Goal: Task Accomplishment & Management: Manage account settings

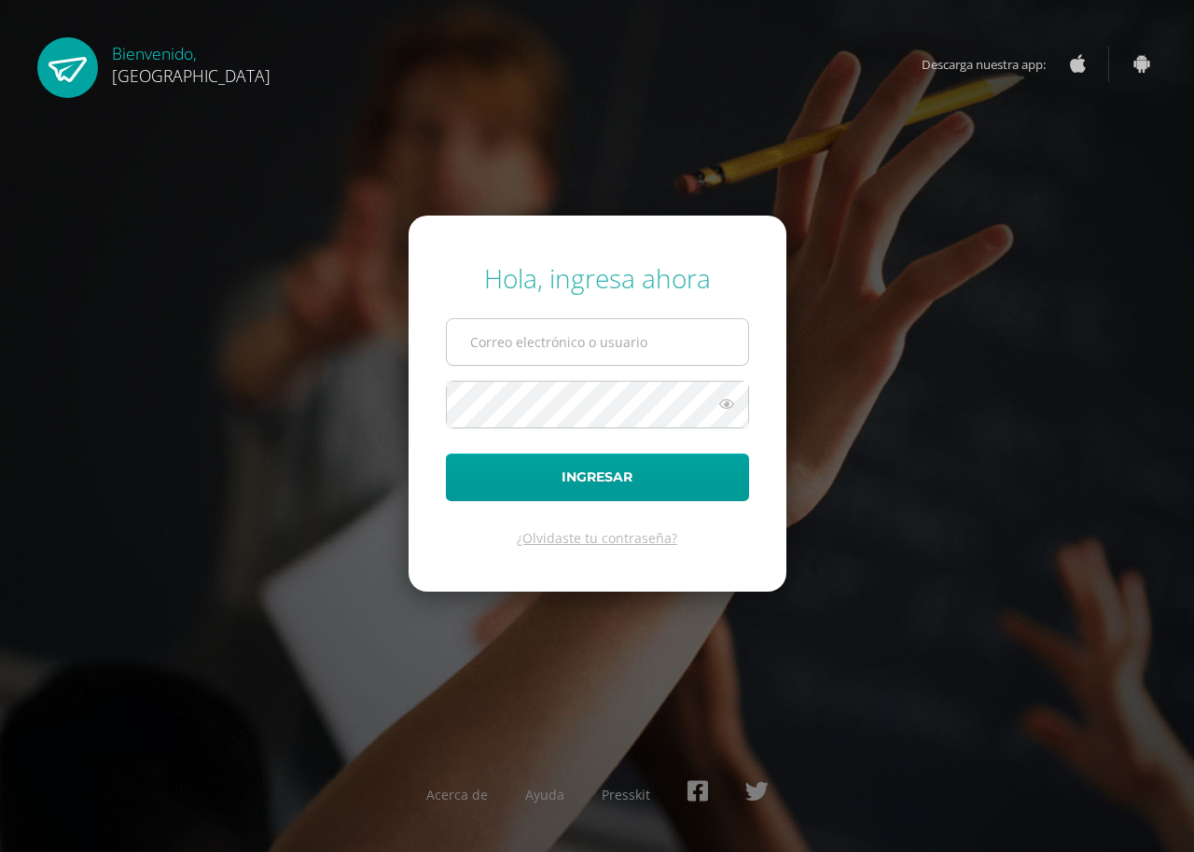
click at [539, 353] on input "text" at bounding box center [597, 342] width 301 height 46
type input "[EMAIL_ADDRESS][DOMAIN_NAME]"
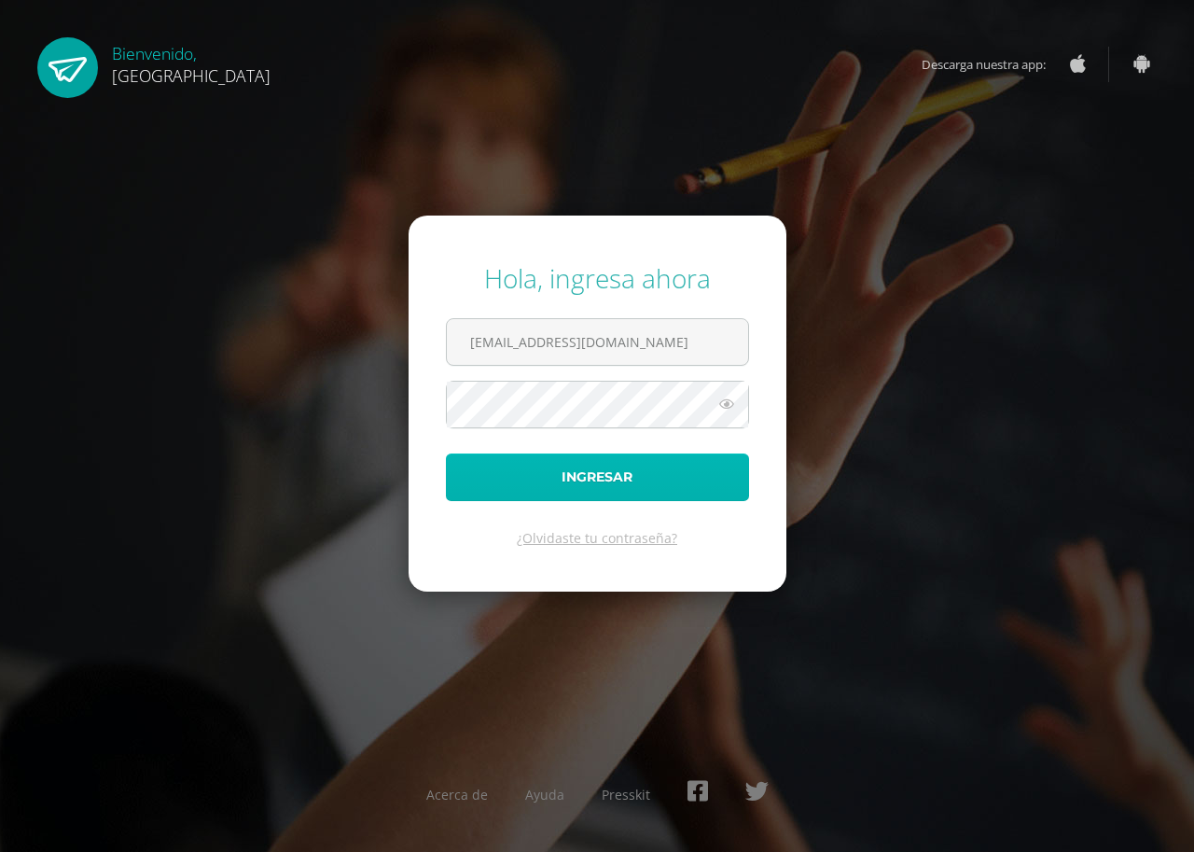
click at [614, 479] on button "Ingresar" at bounding box center [597, 478] width 303 height 48
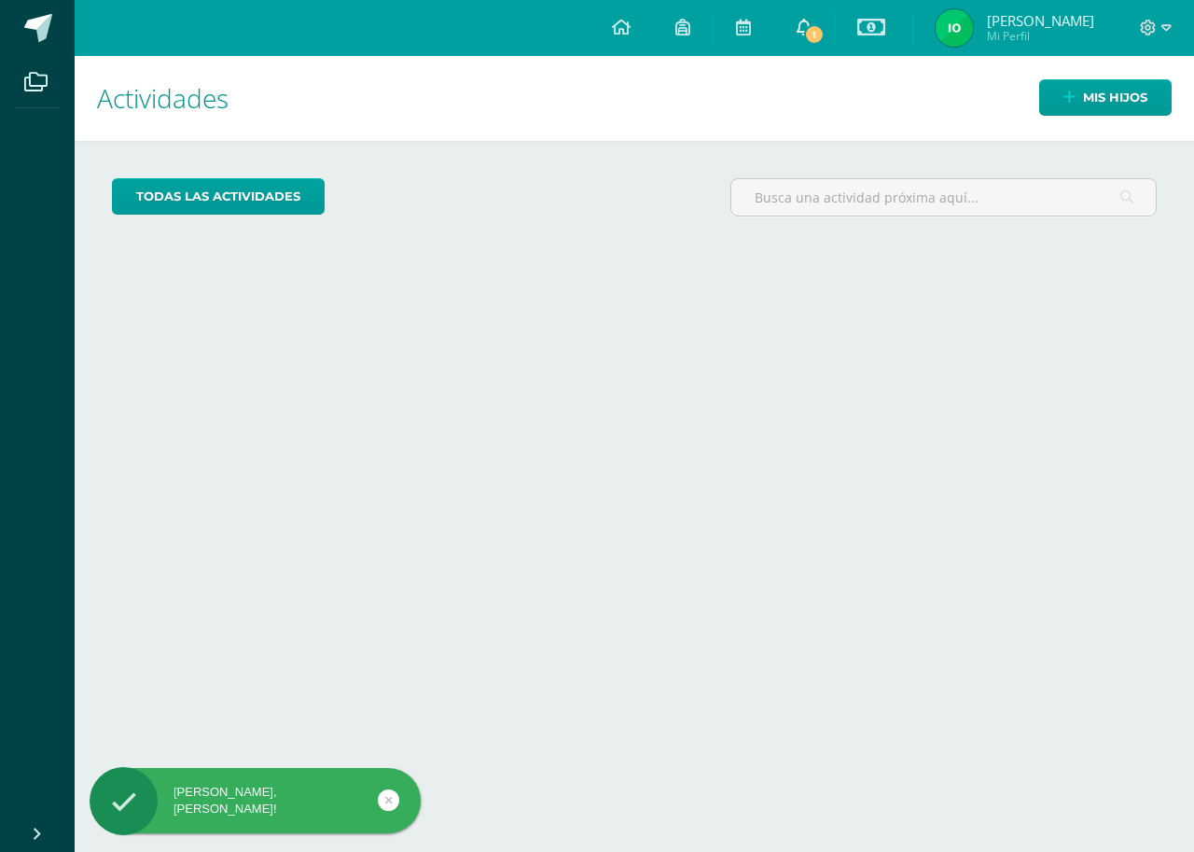
click at [812, 29] on icon at bounding box center [804, 27] width 15 height 17
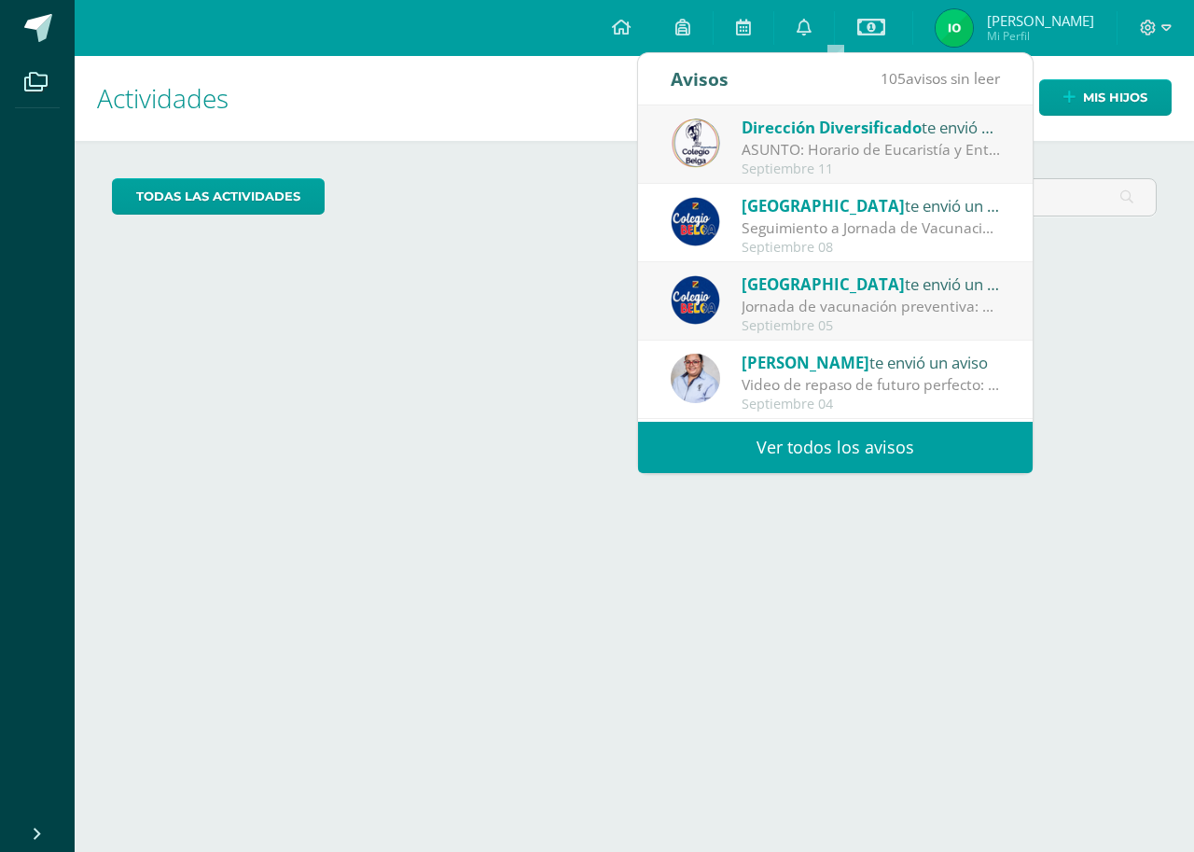
click at [865, 143] on div "ASUNTO: Horario de Eucaristía y Entrega Simbólica de Títulos: ASUNTO: Horario d…" at bounding box center [871, 149] width 259 height 21
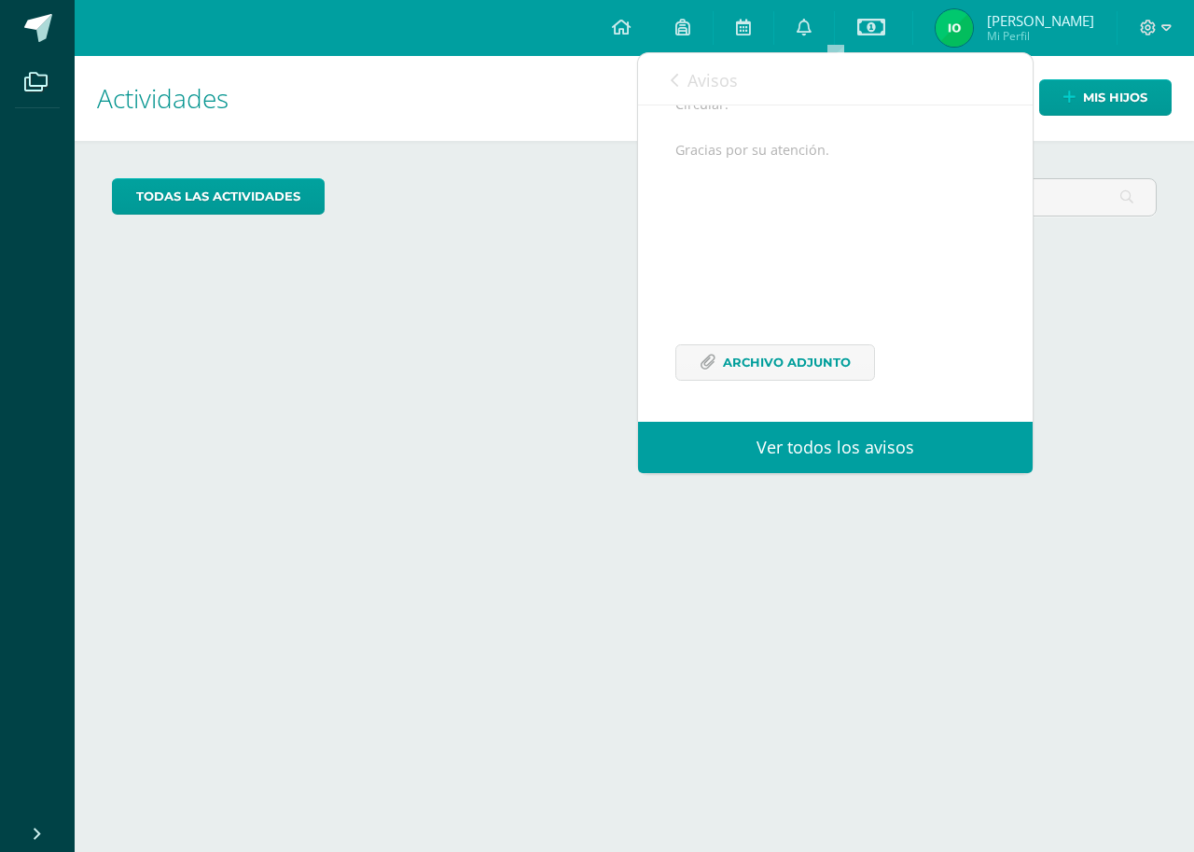
scroll to position [563, 0]
click at [836, 357] on span "Archivo Adjunto" at bounding box center [787, 362] width 128 height 35
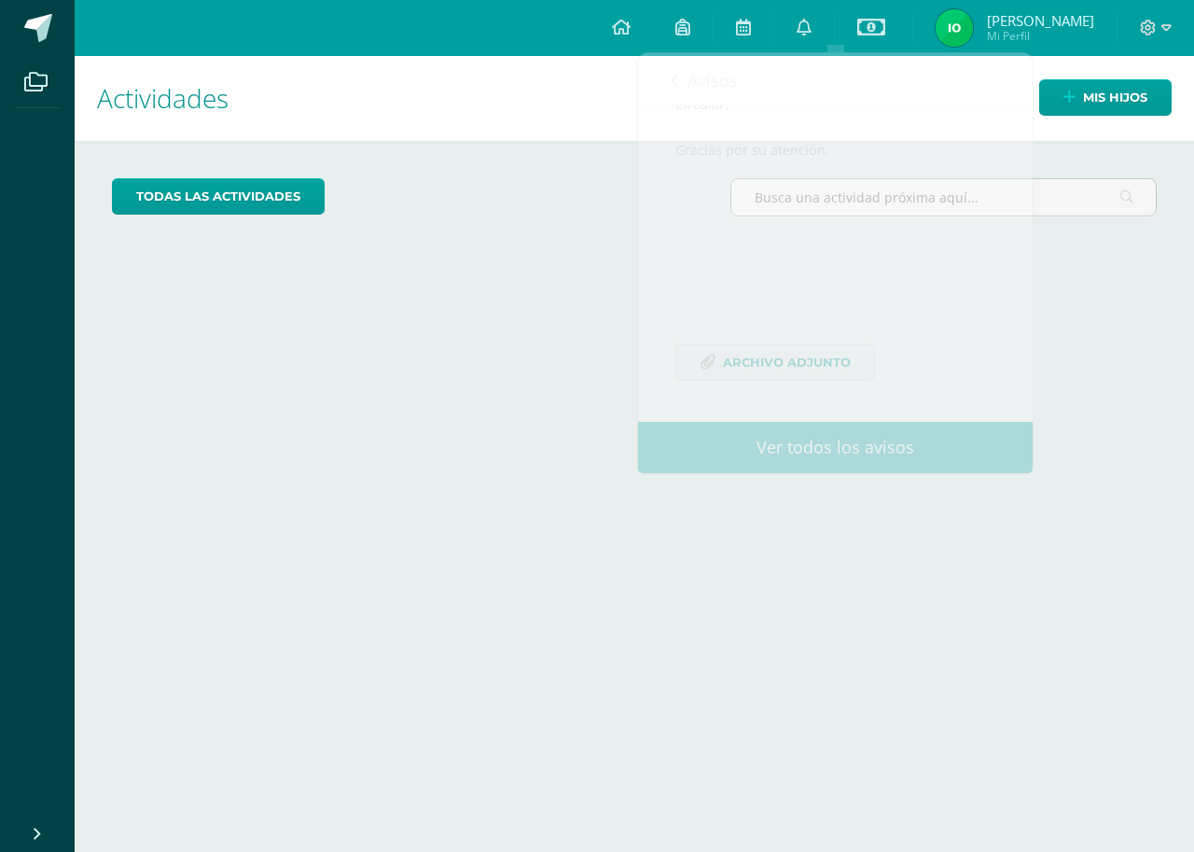
click at [476, 178] on div "todas las Actividades" at bounding box center [325, 204] width 441 height 53
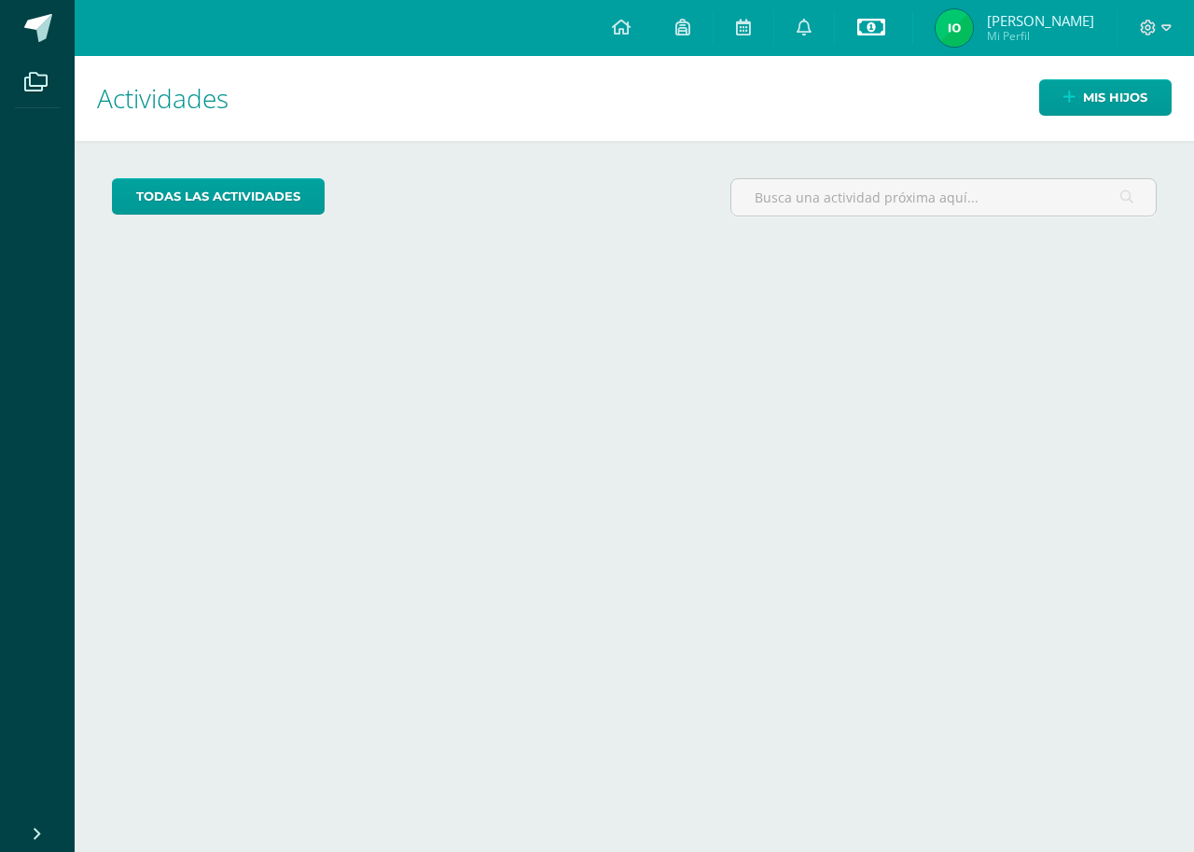
click at [886, 28] on icon at bounding box center [872, 27] width 28 height 22
click at [874, 105] on link "Estado de cuenta actual" at bounding box center [900, 106] width 205 height 45
click at [1174, 31] on div at bounding box center [1156, 28] width 77 height 56
click at [1168, 23] on icon at bounding box center [1167, 28] width 10 height 17
click at [1086, 124] on span "Cerrar sesión" at bounding box center [1108, 128] width 84 height 18
